Goal: Navigation & Orientation: Find specific page/section

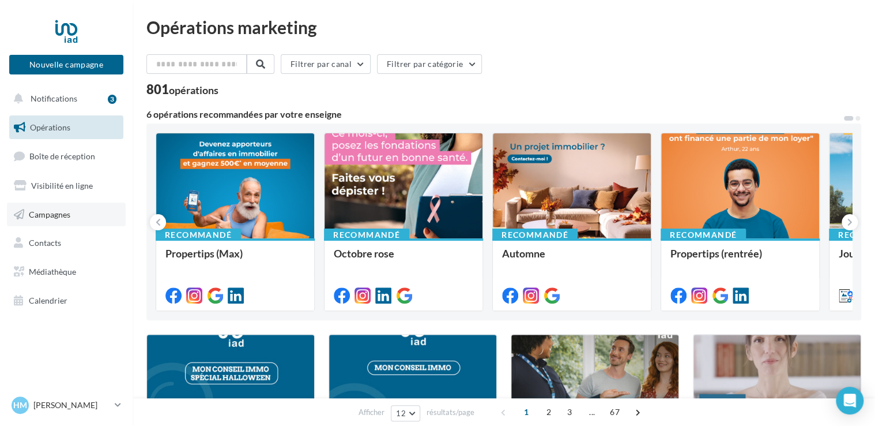
click at [55, 215] on span "Campagnes" at bounding box center [50, 214] width 42 height 10
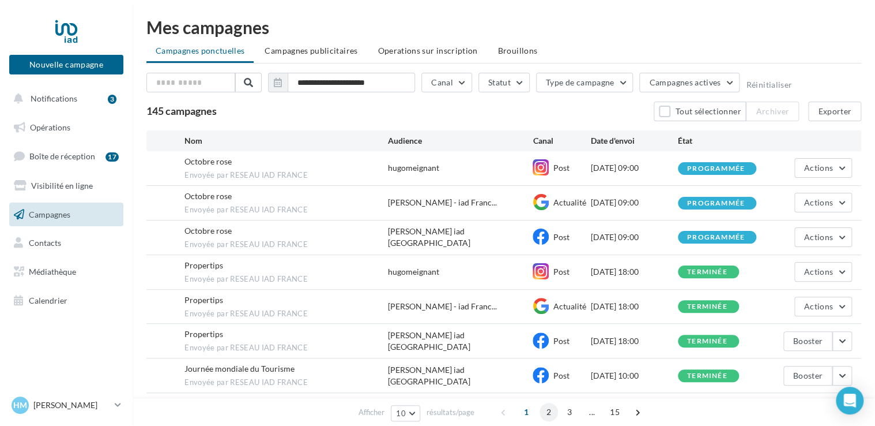
click at [547, 409] on span "2" at bounding box center [549, 411] width 18 height 18
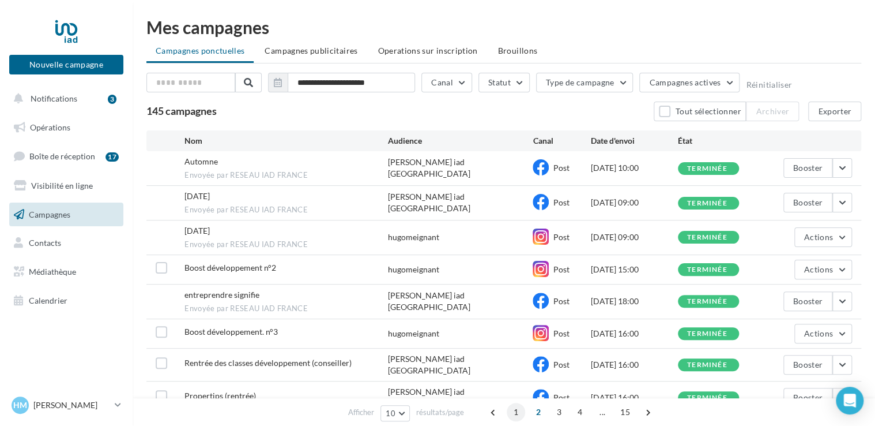
click at [514, 412] on span "1" at bounding box center [516, 411] width 18 height 18
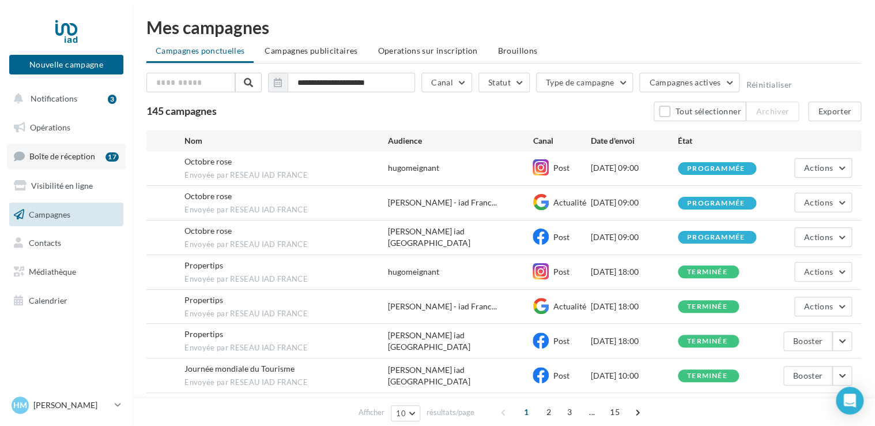
click at [67, 156] on span "Boîte de réception" at bounding box center [62, 156] width 66 height 10
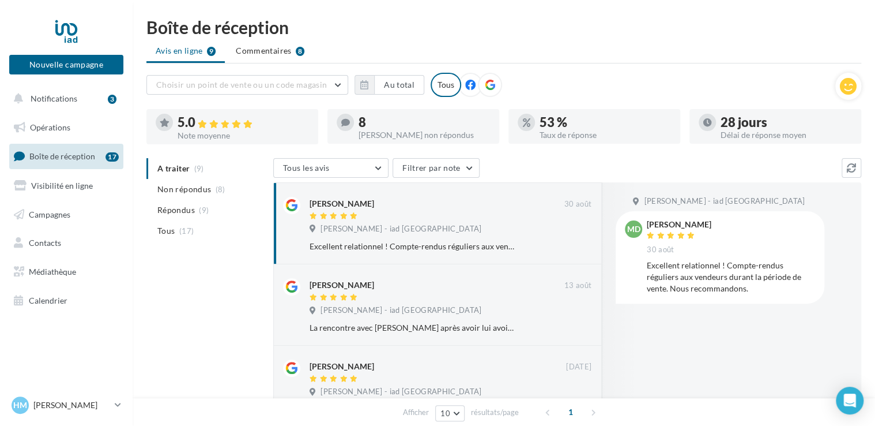
click at [176, 167] on ul "A traiter (9) Non répondus (8) Répondus (9) Tous (17)" at bounding box center [207, 199] width 122 height 83
click at [184, 189] on span "Non répondus" at bounding box center [184, 189] width 54 height 12
click at [48, 91] on button "Notifications 3" at bounding box center [64, 98] width 114 height 24
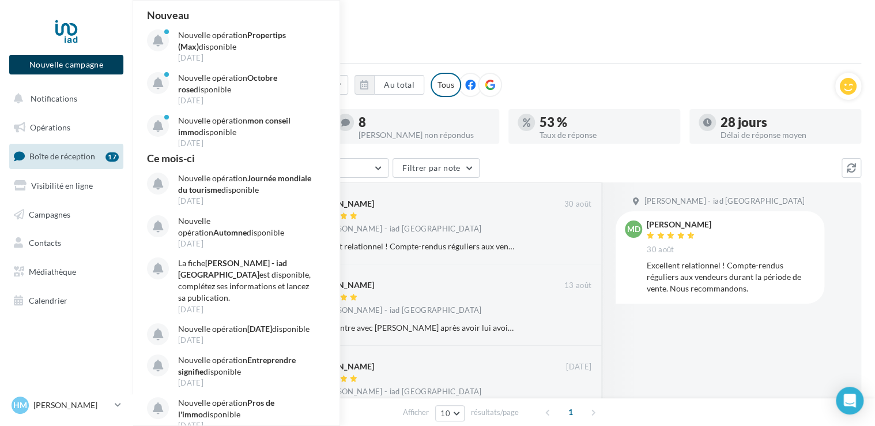
drag, startPoint x: 62, startPoint y: 63, endPoint x: 14, endPoint y: 6, distance: 74.5
click at [14, 6] on nav "Nouvelle campagne Nouvelle campagne Notifications Nouveau Nouvelle opération Pr…" at bounding box center [66, 213] width 133 height 426
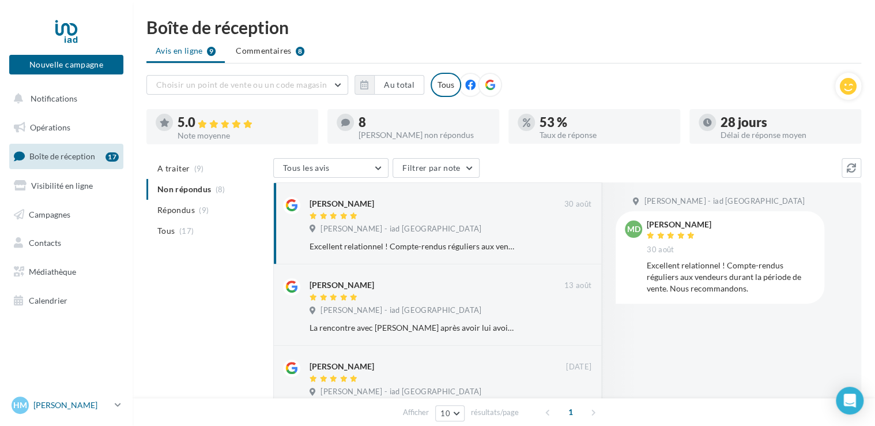
click at [98, 402] on p "[PERSON_NAME]" at bounding box center [71, 405] width 77 height 12
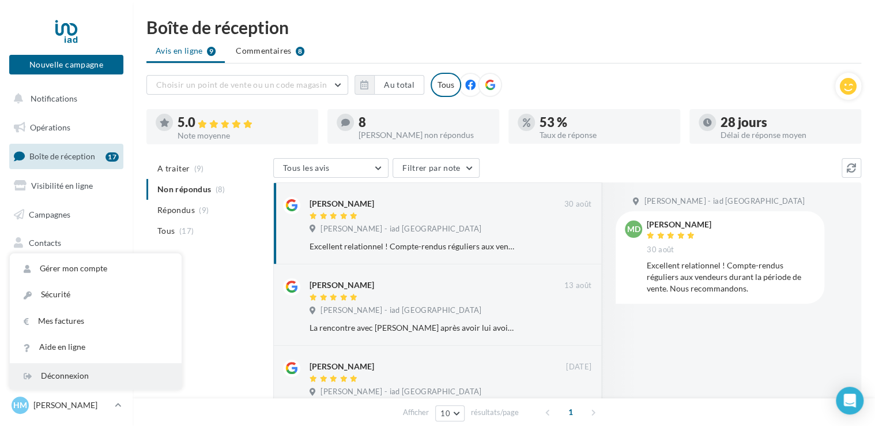
click at [71, 378] on div "Déconnexion" at bounding box center [96, 376] width 172 height 26
